Goal: Task Accomplishment & Management: Complete application form

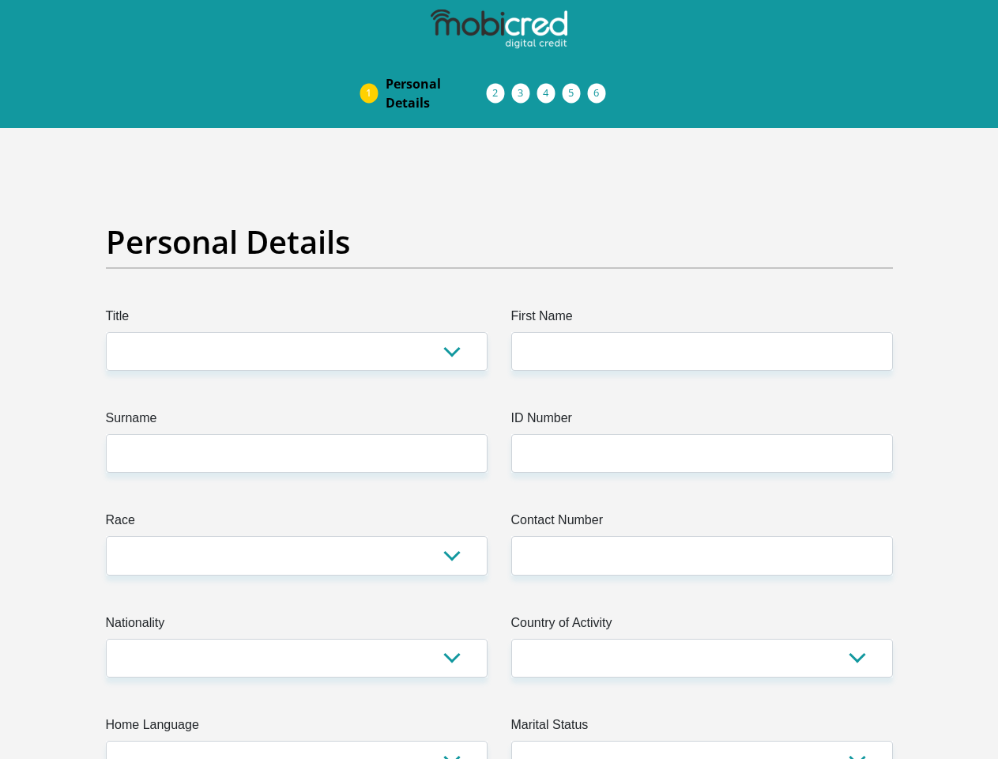
click at [0, 0] on img at bounding box center [0, 0] width 0 height 0
click at [373, 68] on link "Personal Details" at bounding box center [436, 93] width 126 height 51
click at [500, 87] on link "Acceptance of Services" at bounding box center [512, 93] width 25 height 13
click at [0, 0] on span "Documents" at bounding box center [0, 0] width 0 height 0
click at [575, 87] on link "Debicheck Mandate" at bounding box center [562, 93] width 25 height 13
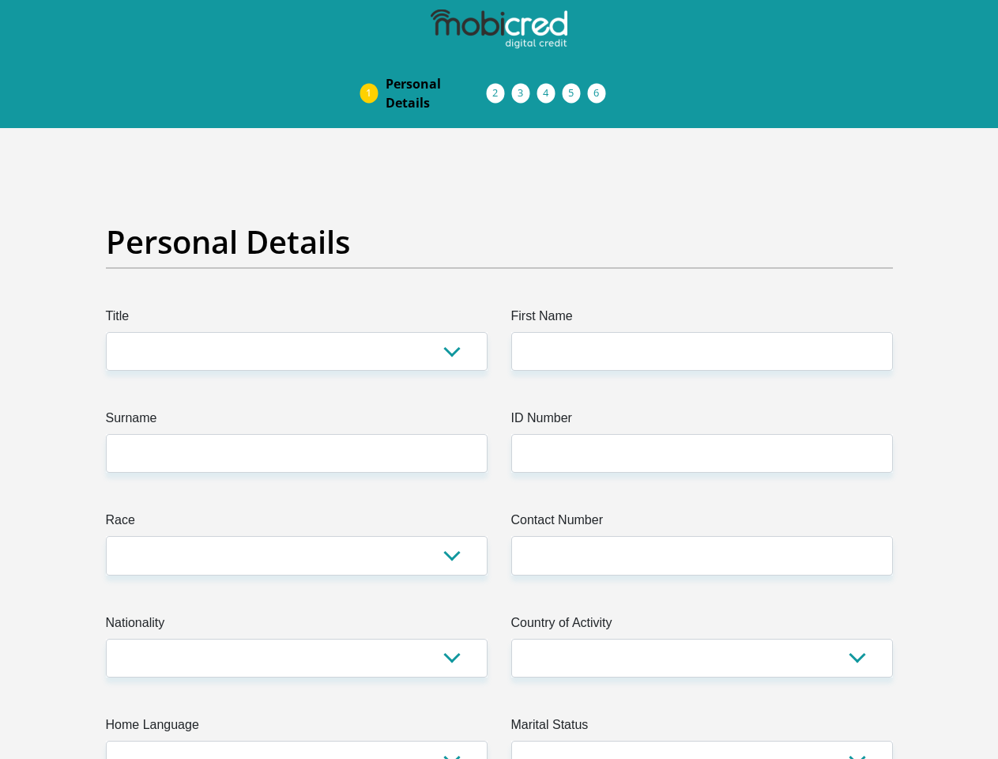
click at [601, 87] on link "Curata Authentication" at bounding box center [587, 93] width 25 height 13
click at [626, 87] on link "Pre Agreement Signoff" at bounding box center [613, 93] width 25 height 13
